Goal: Find contact information: Find contact information

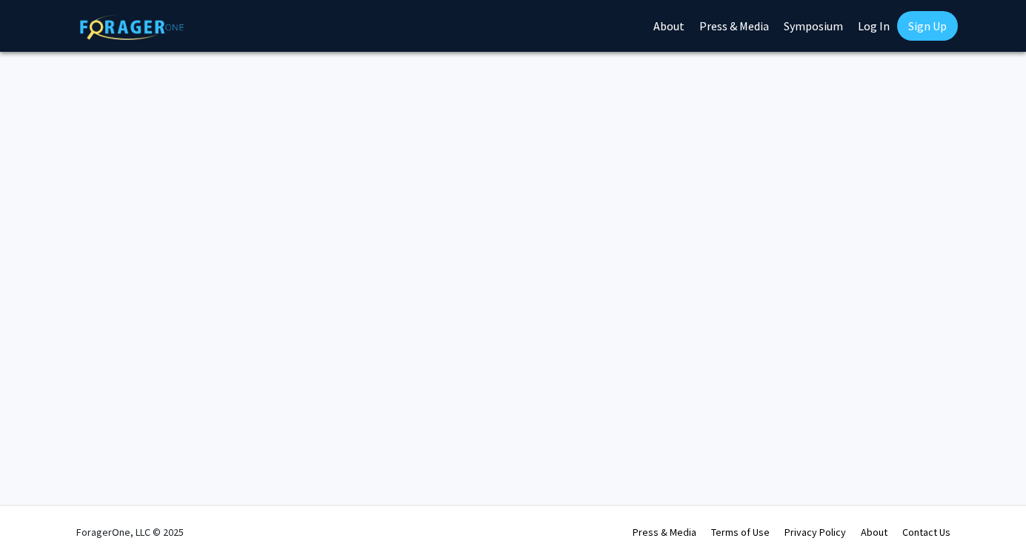
click at [470, 118] on div "Skip navigation About Press & Media Symposium Log In Sign Up Complete your prof…" at bounding box center [513, 279] width 1026 height 558
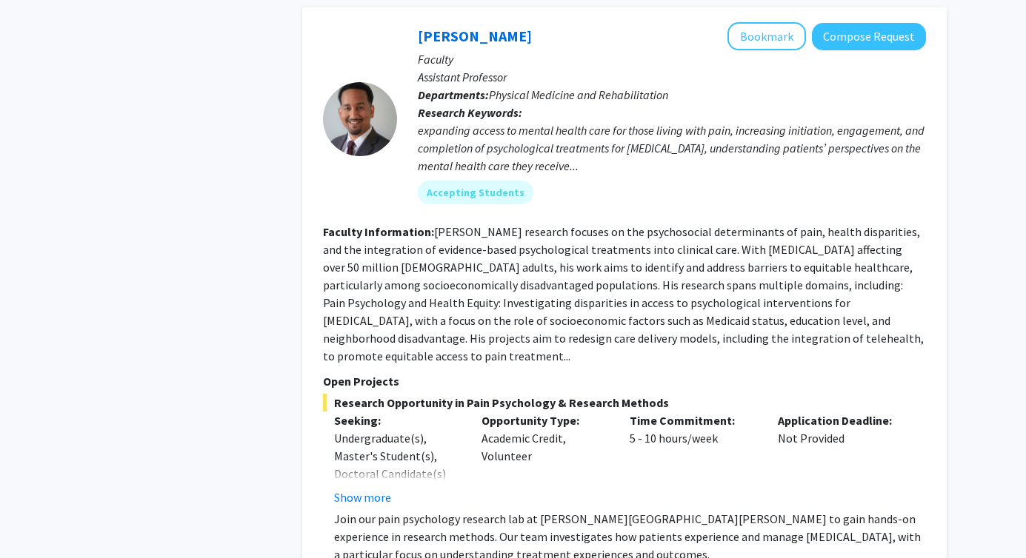
scroll to position [2830, 0]
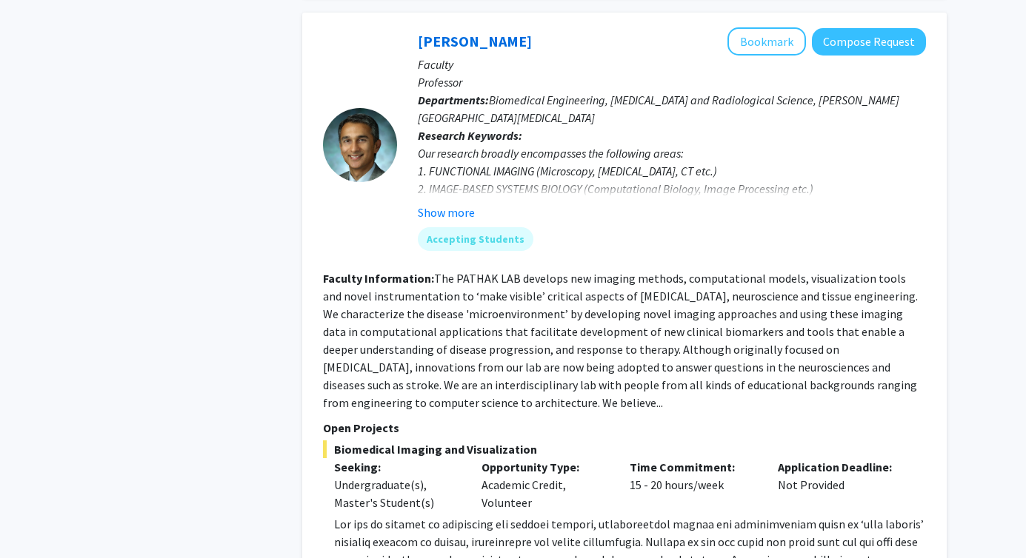
scroll to position [4081, 0]
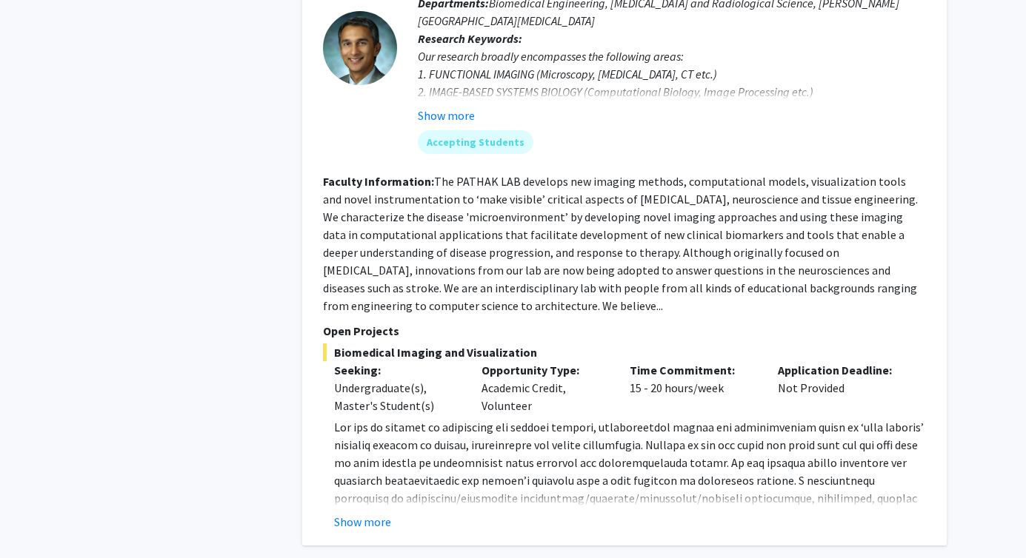
click at [378, 447] on div "[PERSON_NAME] Bookmark Compose Request Faculty Professor Departments: Biomedica…" at bounding box center [624, 231] width 644 height 630
click at [375, 513] on button "Show more" at bounding box center [362, 522] width 57 height 18
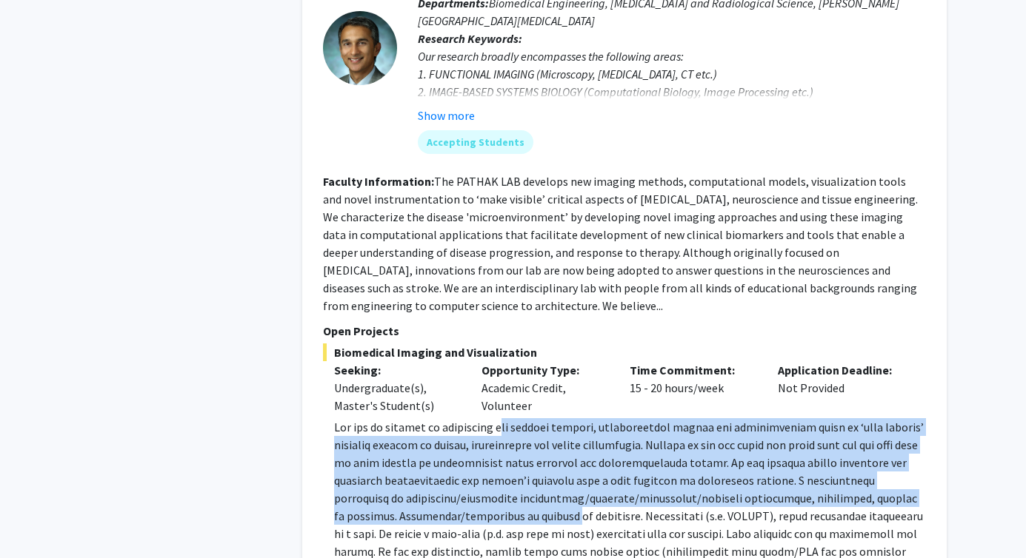
drag, startPoint x: 502, startPoint y: 338, endPoint x: 508, endPoint y: 418, distance: 80.9
click at [508, 418] on p "[DOMAIN_NAME] ) to [PERSON_NAME] at [EMAIL_ADDRESS][DOMAIN_NAME] ." at bounding box center [630, 507] width 592 height 178
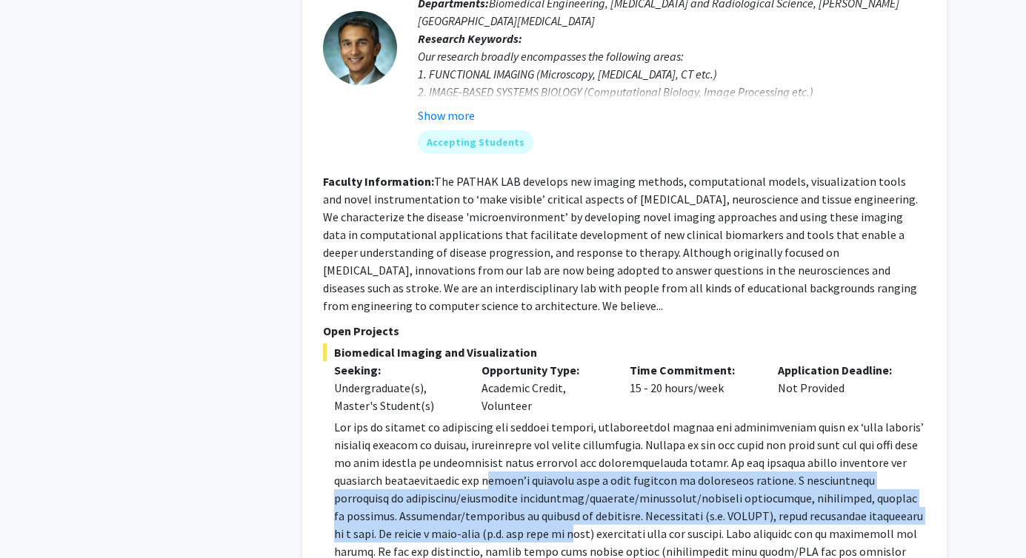
drag, startPoint x: 500, startPoint y: 387, endPoint x: 517, endPoint y: 450, distance: 65.2
click at [517, 450] on span at bounding box center [628, 507] width 589 height 175
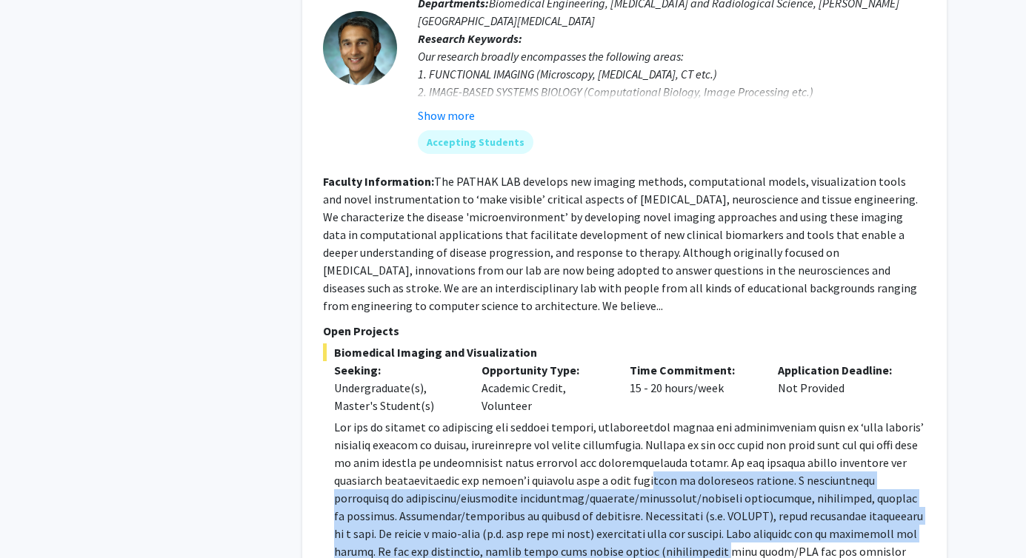
drag, startPoint x: 652, startPoint y: 396, endPoint x: 652, endPoint y: 469, distance: 72.6
click at [652, 469] on span at bounding box center [628, 507] width 589 height 175
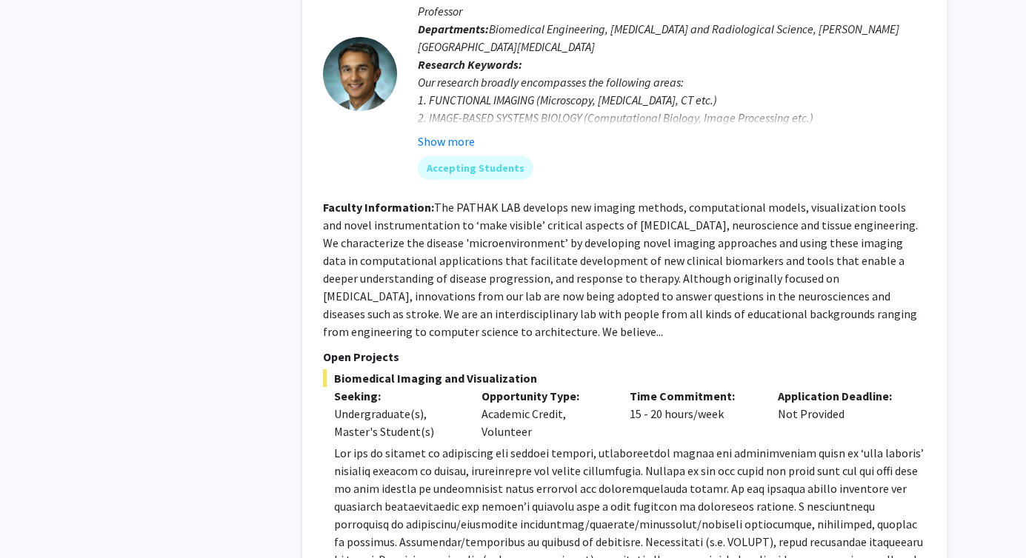
scroll to position [4052, 0]
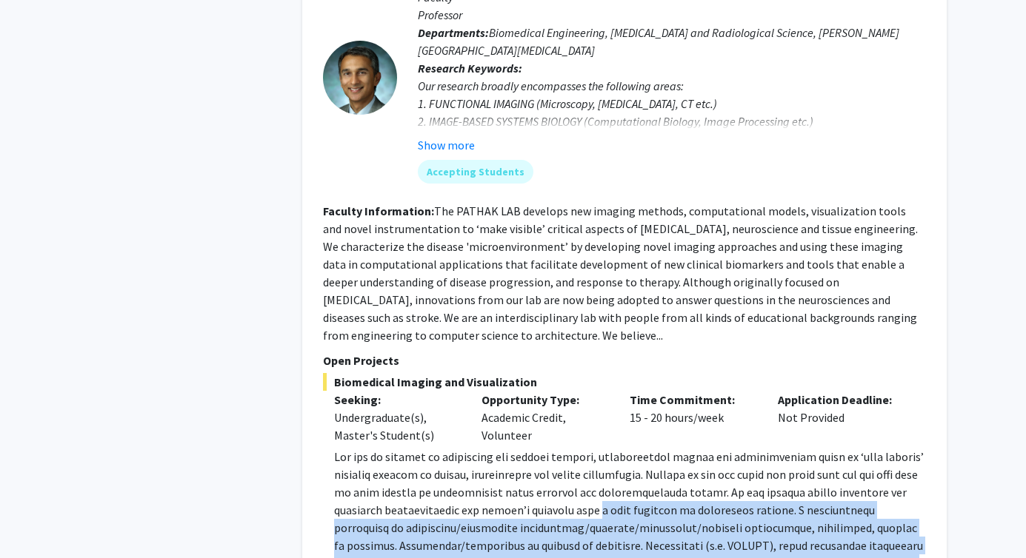
drag, startPoint x: 602, startPoint y: 413, endPoint x: 615, endPoint y: 505, distance: 92.8
click at [616, 505] on p "[DOMAIN_NAME] ) to [PERSON_NAME] at [EMAIL_ADDRESS][DOMAIN_NAME] ." at bounding box center [630, 537] width 592 height 178
click at [615, 505] on span at bounding box center [628, 537] width 589 height 175
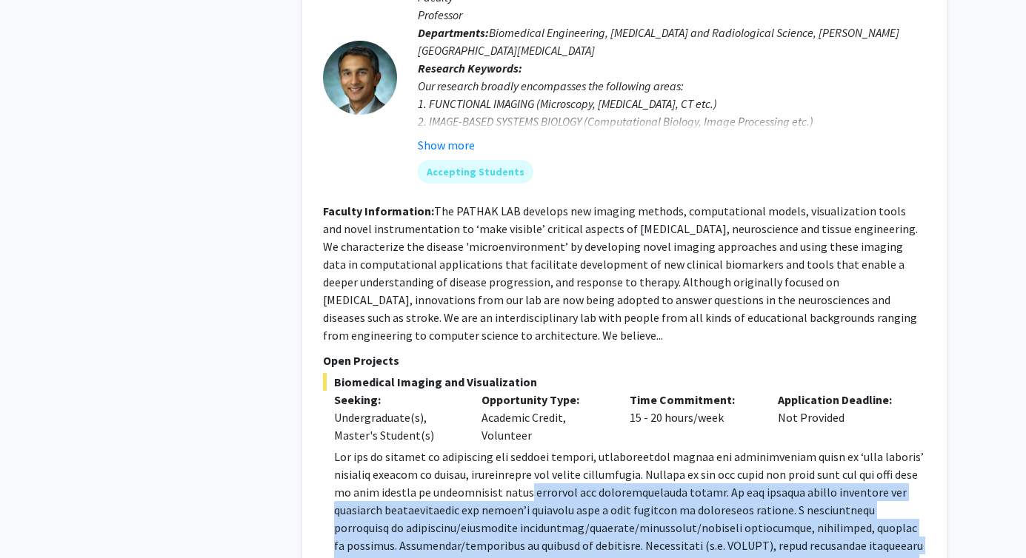
drag, startPoint x: 615, startPoint y: 505, endPoint x: 534, endPoint y: 407, distance: 127.2
click at [535, 450] on span at bounding box center [628, 537] width 589 height 175
click at [534, 450] on span at bounding box center [628, 537] width 589 height 175
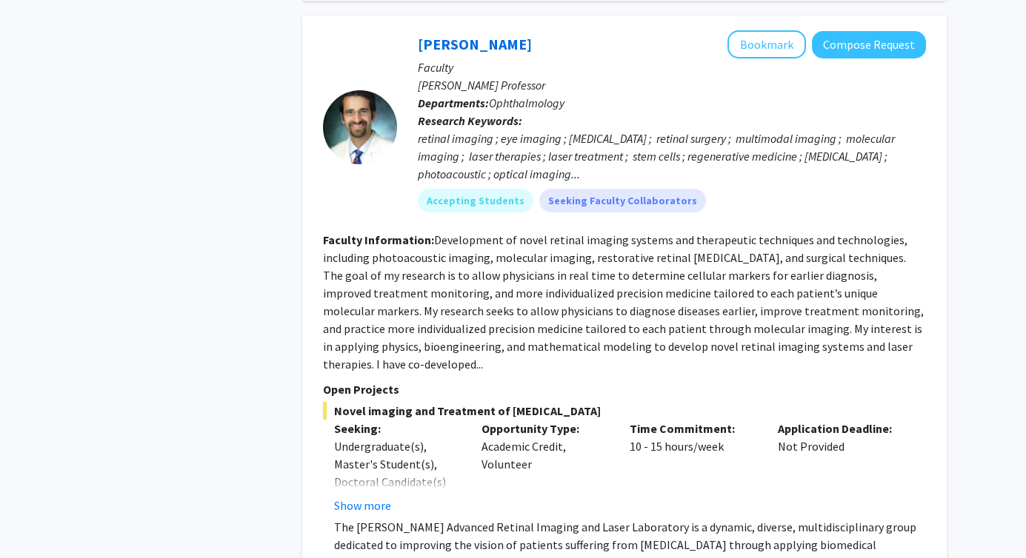
scroll to position [2173, 0]
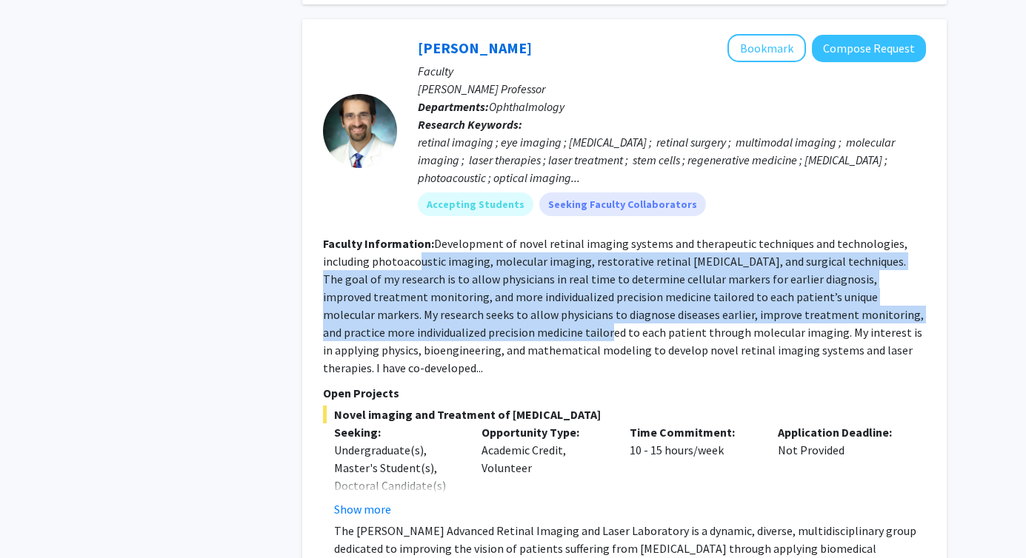
drag, startPoint x: 420, startPoint y: 212, endPoint x: 450, endPoint y: 270, distance: 65.9
click at [450, 270] on section "Faculty Information: Development of novel retinal imaging systems and therapeut…" at bounding box center [624, 306] width 603 height 142
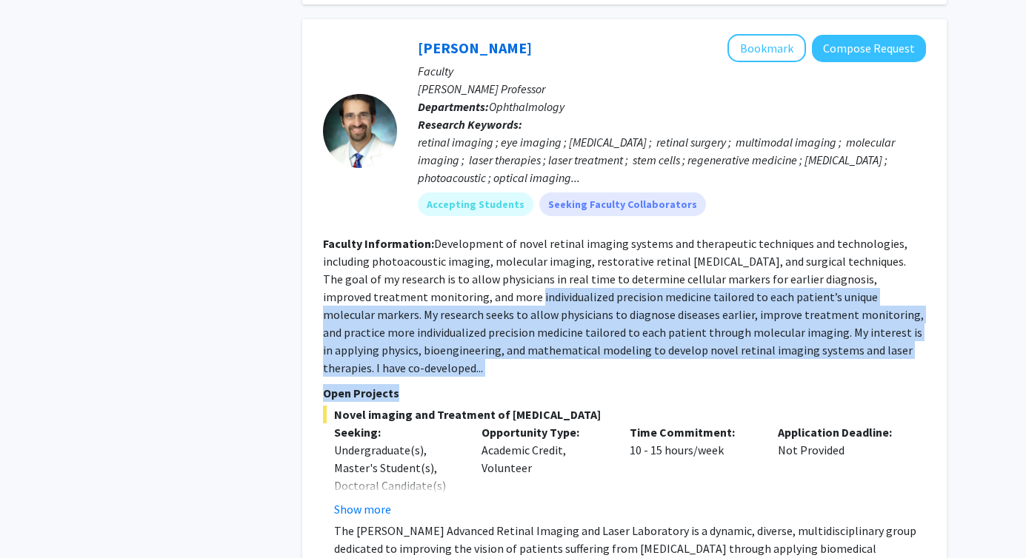
drag, startPoint x: 436, startPoint y: 239, endPoint x: 508, endPoint y: 324, distance: 111.4
click at [508, 324] on fg-search-faculty "[PERSON_NAME] Bookmark Compose Request Faculty [PERSON_NAME] Professor Departme…" at bounding box center [624, 334] width 603 height 601
click at [512, 287] on section "Faculty Information: Development of novel retinal imaging systems and therapeut…" at bounding box center [624, 306] width 603 height 142
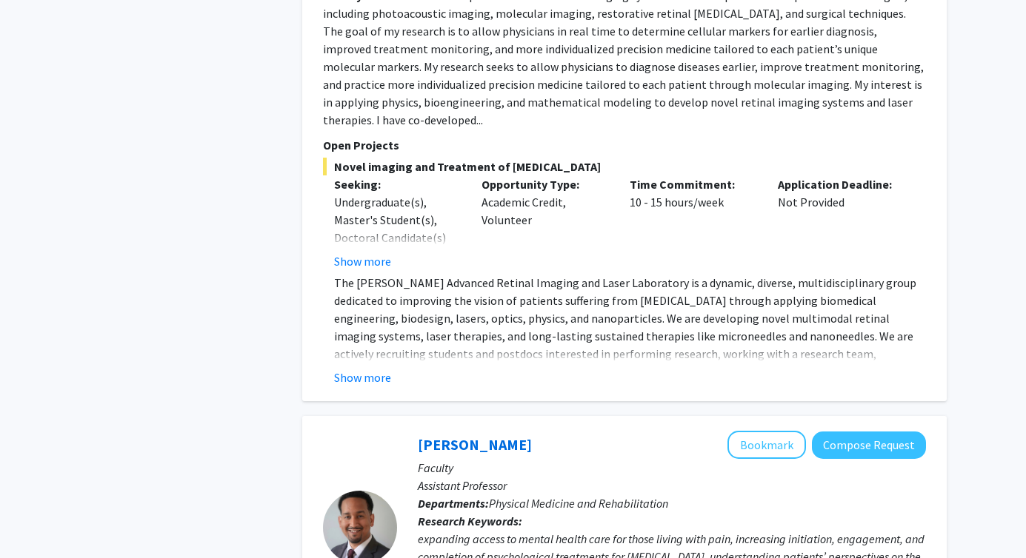
scroll to position [2448, 0]
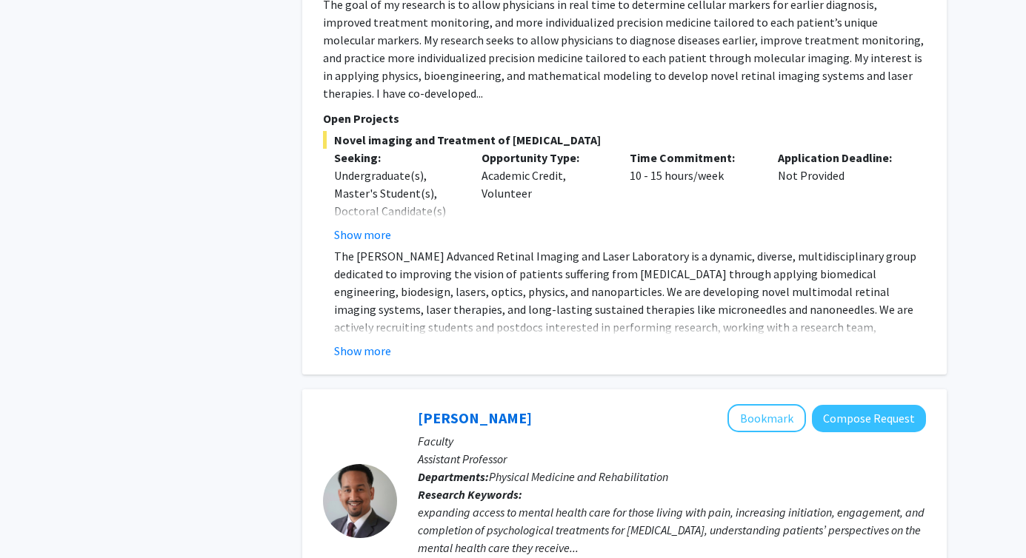
click at [362, 342] on button "Show more" at bounding box center [362, 351] width 57 height 18
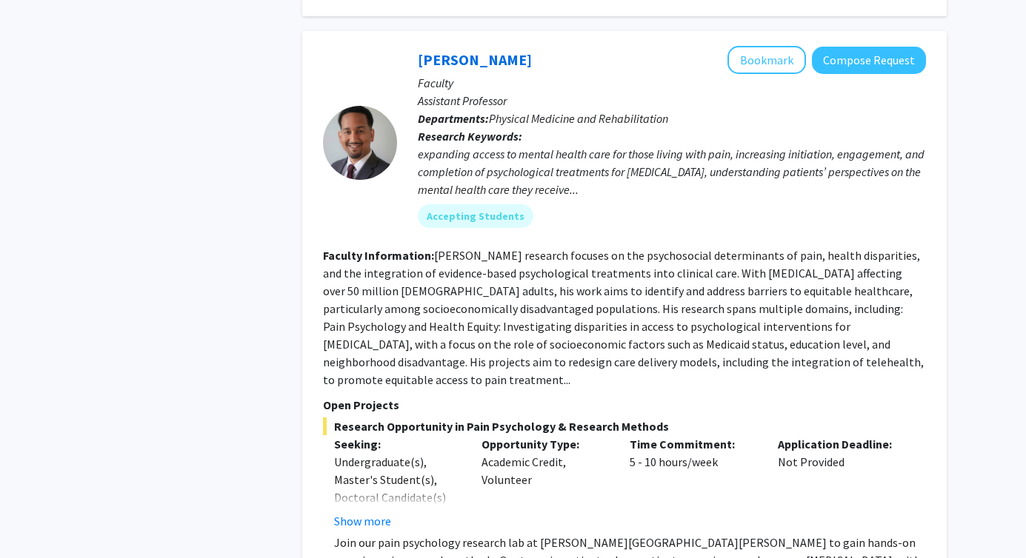
scroll to position [2821, 0]
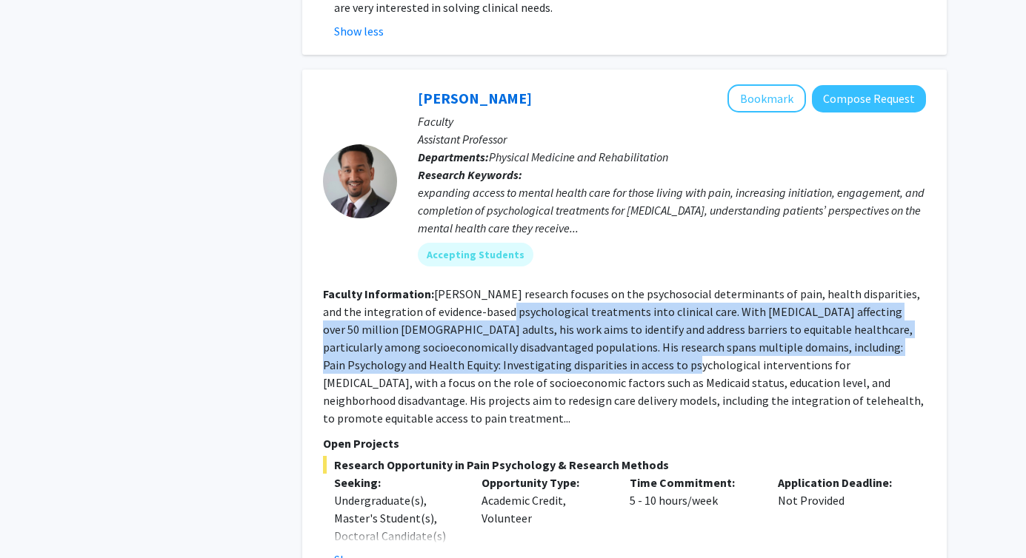
drag, startPoint x: 467, startPoint y: 218, endPoint x: 572, endPoint y: 274, distance: 119.3
click at [572, 287] on fg-read-more "[PERSON_NAME] research focuses on the psychosocial determinants of pain, health…" at bounding box center [623, 356] width 601 height 139
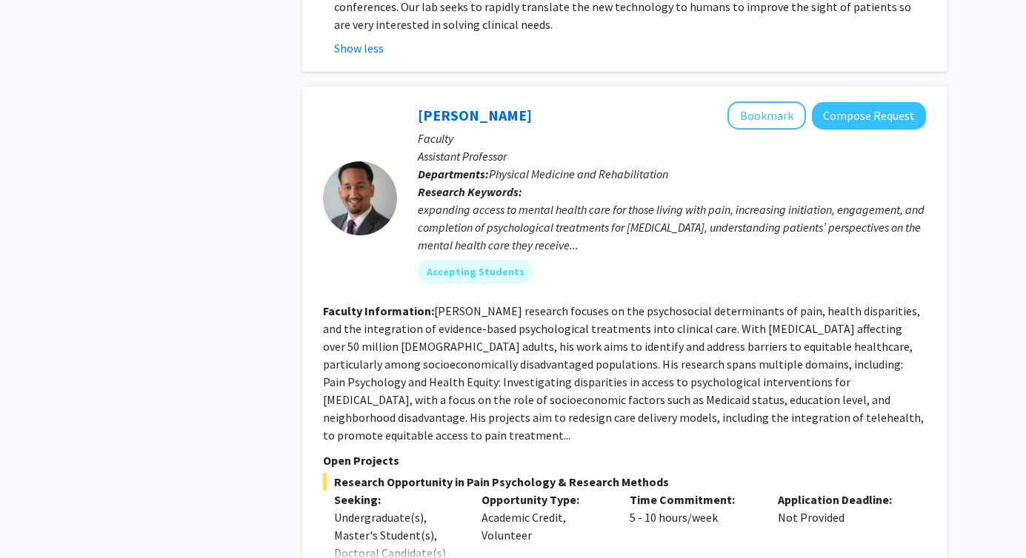
scroll to position [2803, 0]
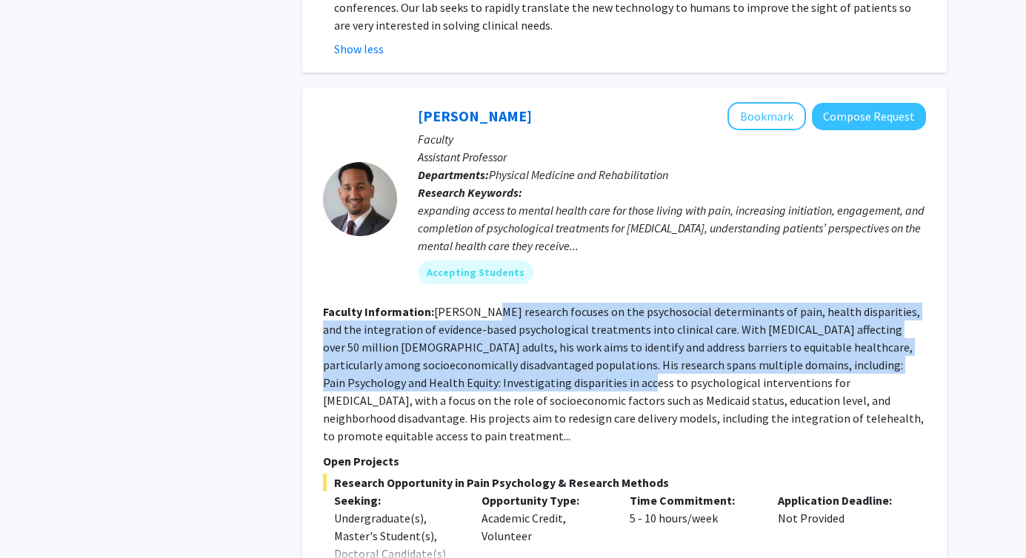
drag, startPoint x: 480, startPoint y: 225, endPoint x: 530, endPoint y: 293, distance: 84.7
click at [530, 304] on fg-read-more "[PERSON_NAME] research focuses on the psychosocial determinants of pain, health…" at bounding box center [623, 373] width 601 height 139
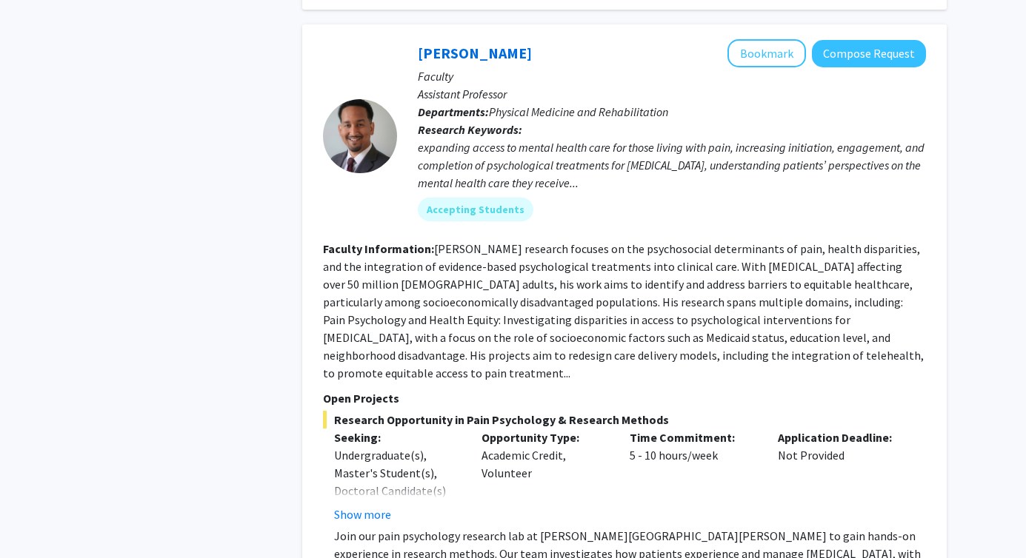
scroll to position [2867, 0]
click at [372, 505] on button "Show more" at bounding box center [362, 514] width 57 height 18
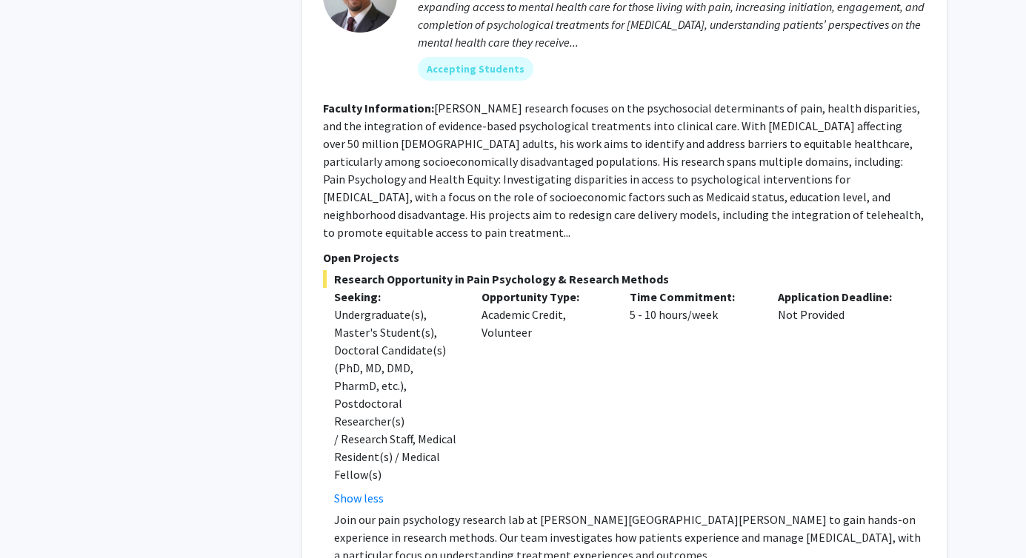
scroll to position [3029, 0]
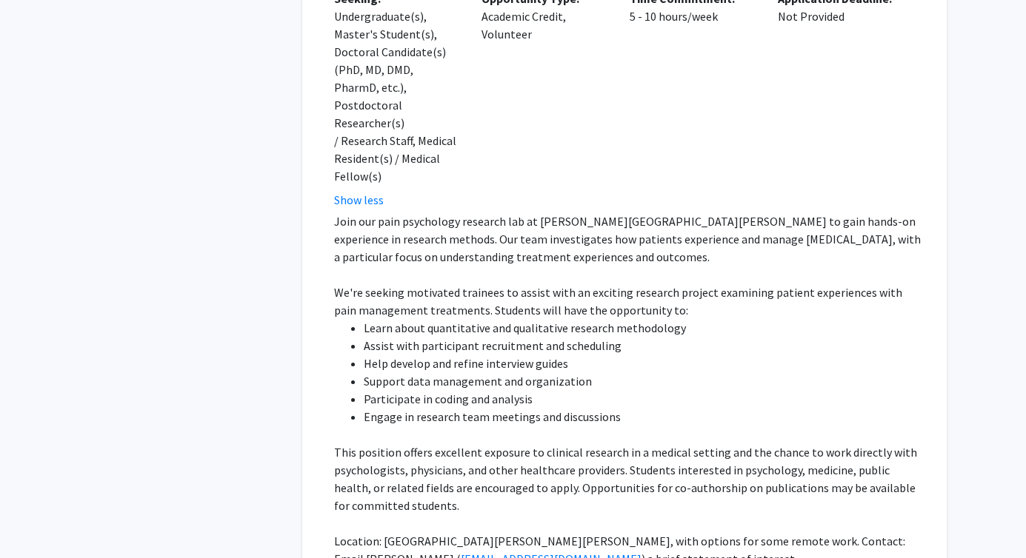
scroll to position [3304, 0]
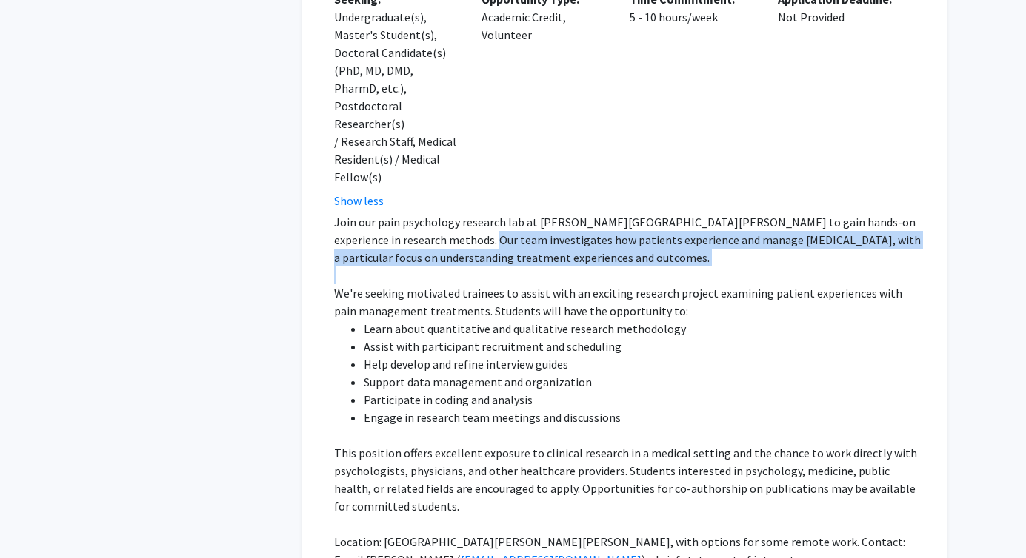
drag, startPoint x: 438, startPoint y: 90, endPoint x: 470, endPoint y: 131, distance: 51.7
click at [470, 213] on div "Join our pain psychology research lab at [PERSON_NAME][GEOGRAPHIC_DATA][PERSON_…" at bounding box center [630, 390] width 592 height 355
click at [470, 267] on p at bounding box center [630, 276] width 592 height 18
drag, startPoint x: 374, startPoint y: 98, endPoint x: 512, endPoint y: 116, distance: 139.6
click at [512, 213] on p "Join our pain psychology research lab at [PERSON_NAME][GEOGRAPHIC_DATA][PERSON_…" at bounding box center [630, 239] width 592 height 53
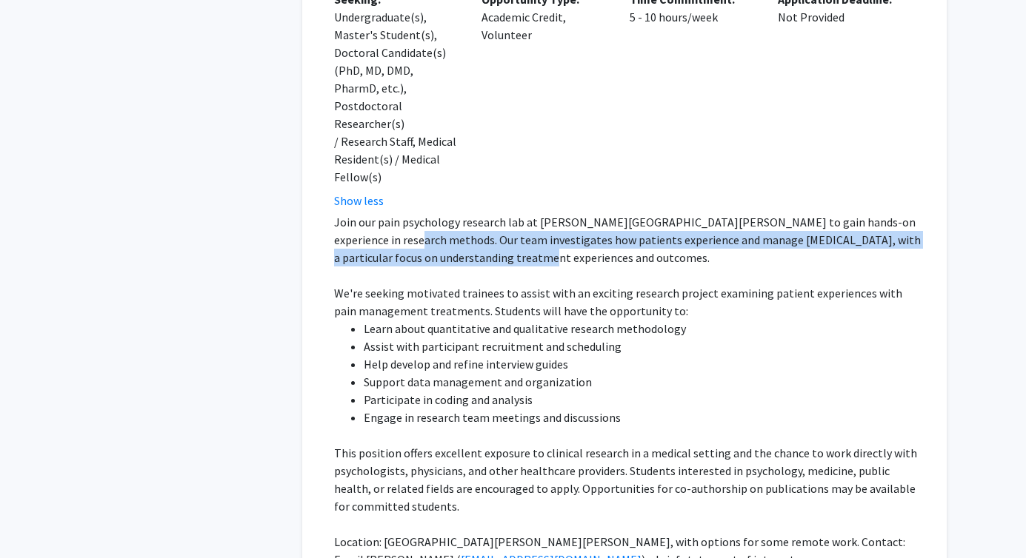
click at [512, 213] on p "Join our pain psychology research lab at [PERSON_NAME][GEOGRAPHIC_DATA][PERSON_…" at bounding box center [630, 239] width 592 height 53
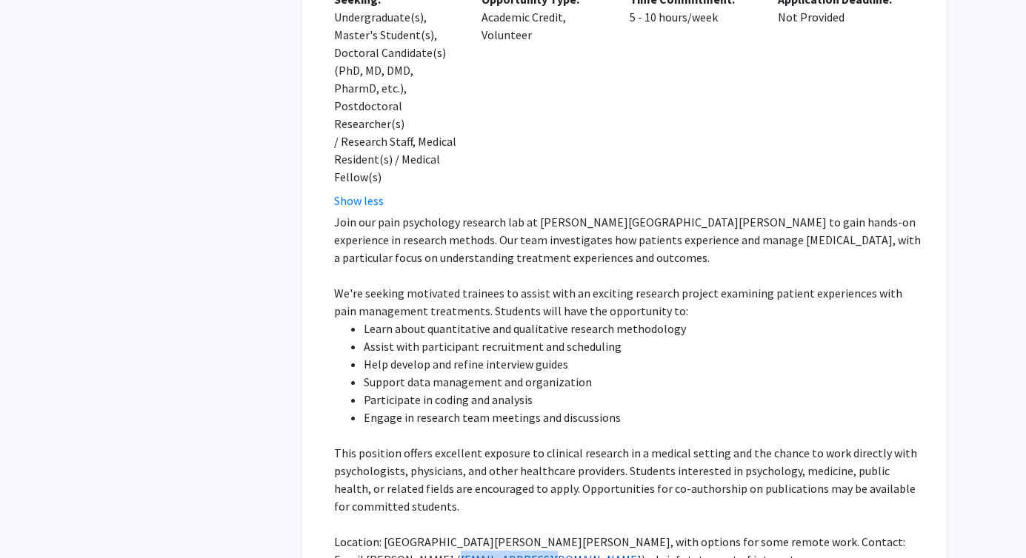
copy link "[EMAIL_ADDRESS][DOMAIN_NAME]"
drag, startPoint x: 427, startPoint y: 421, endPoint x: 337, endPoint y: 415, distance: 89.8
click at [337, 533] on p "Location: [GEOGRAPHIC_DATA][PERSON_NAME][PERSON_NAME], with options for some re…" at bounding box center [630, 551] width 592 height 36
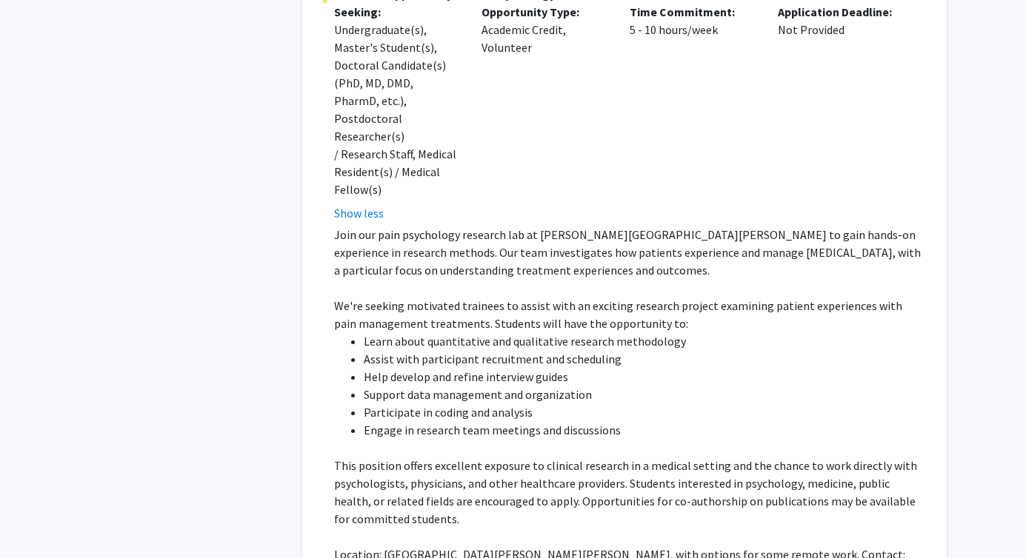
scroll to position [3284, 0]
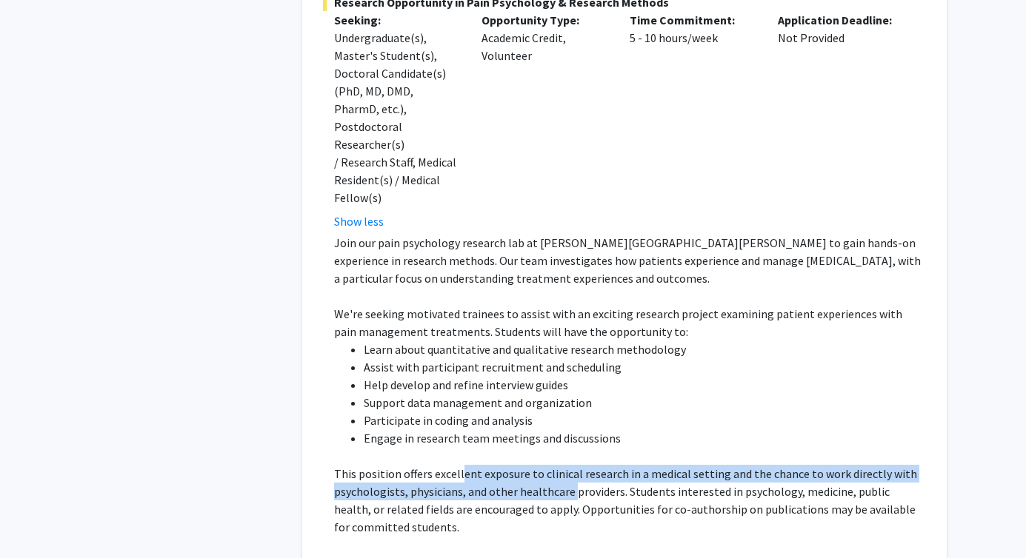
drag, startPoint x: 459, startPoint y: 329, endPoint x: 572, endPoint y: 357, distance: 116.0
click at [572, 465] on p "This position offers excellent exposure to clinical research in a medical setti…" at bounding box center [630, 500] width 592 height 71
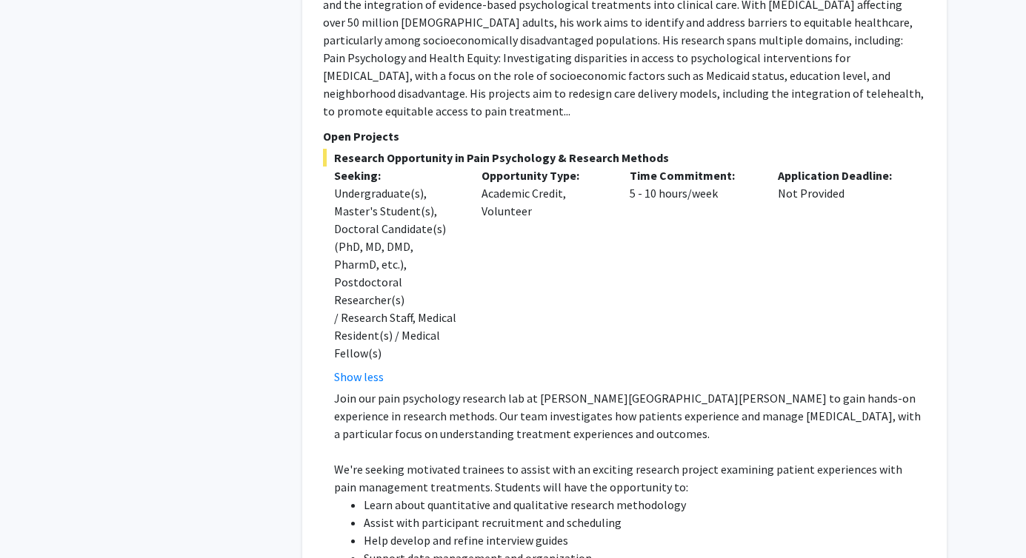
scroll to position [3120, 0]
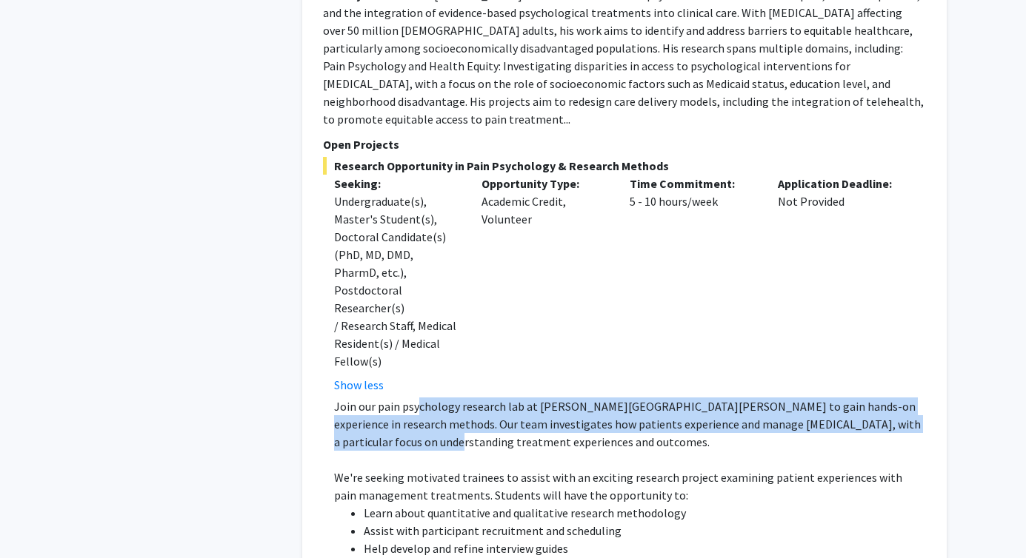
drag, startPoint x: 415, startPoint y: 268, endPoint x: 424, endPoint y: 301, distance: 34.3
click at [424, 398] on p "Join our pain psychology research lab at [PERSON_NAME][GEOGRAPHIC_DATA][PERSON_…" at bounding box center [630, 424] width 592 height 53
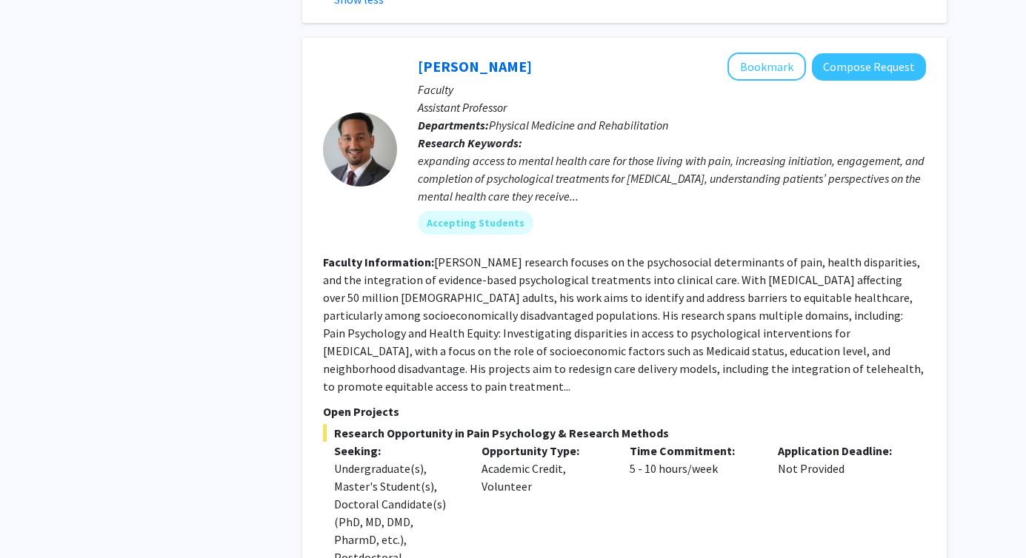
scroll to position [2836, 0]
